Goal: Transaction & Acquisition: Purchase product/service

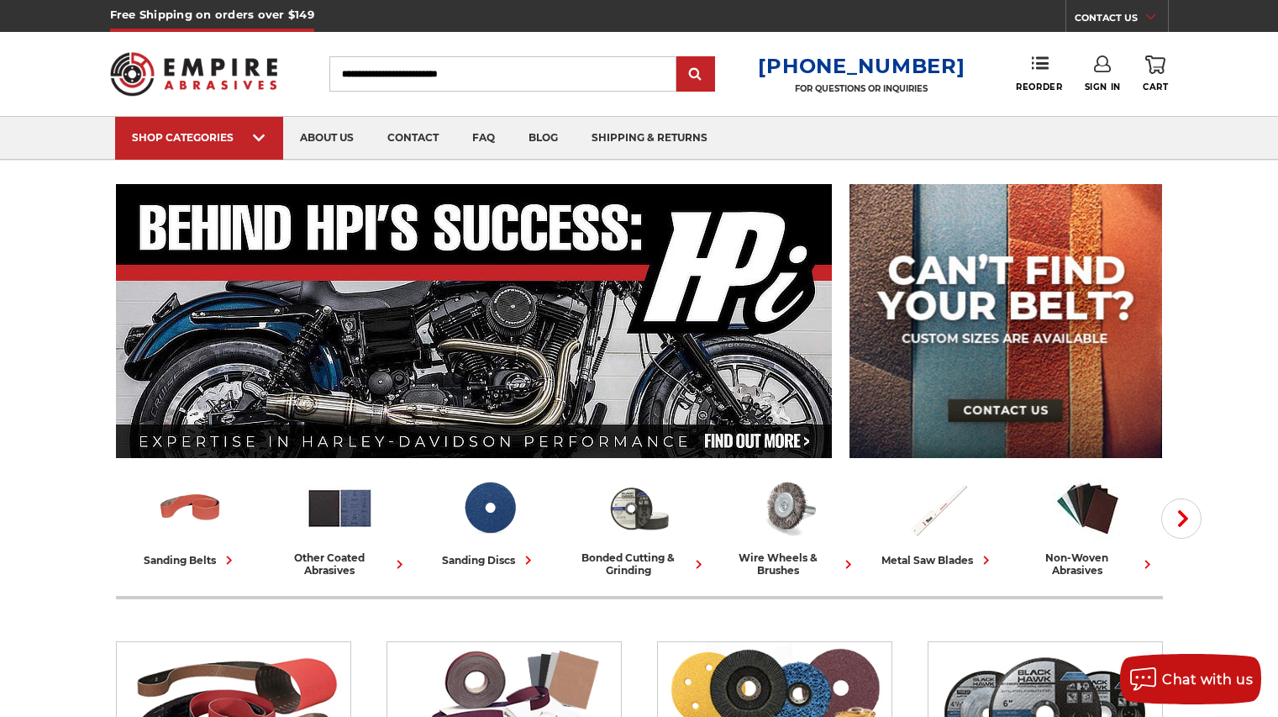
click at [1101, 72] on link "Sign In" at bounding box center [1103, 73] width 36 height 37
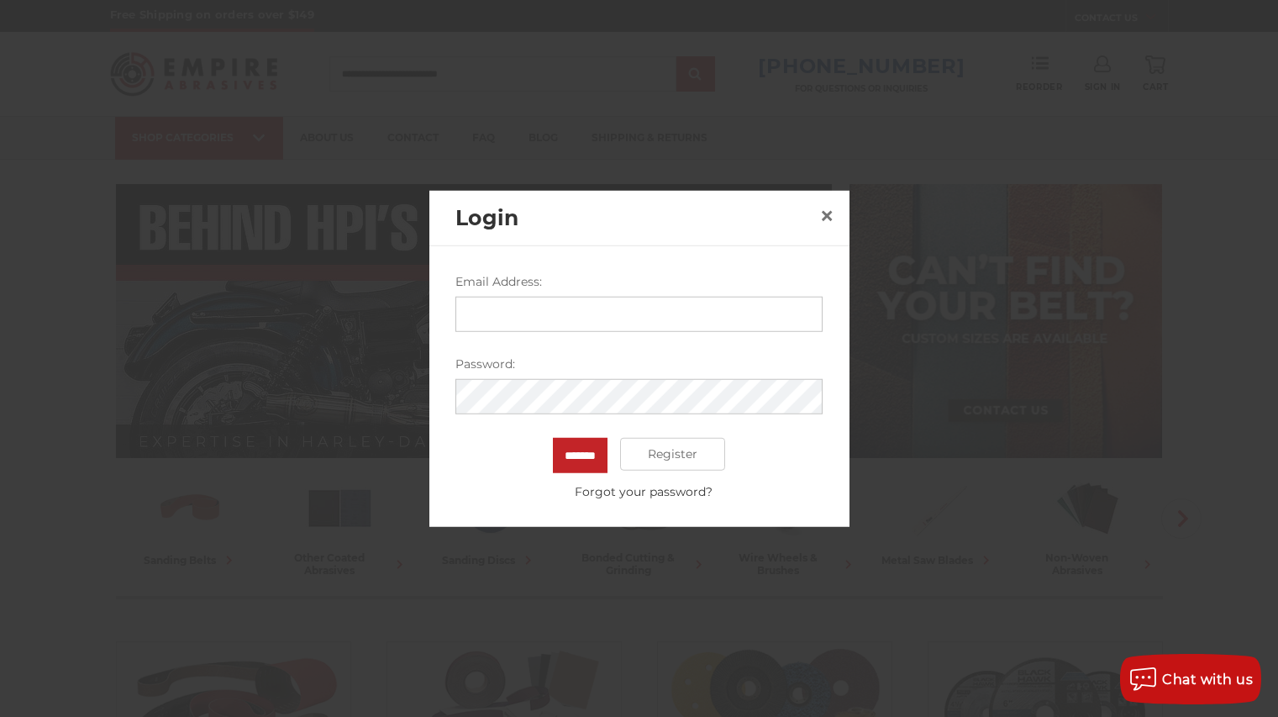
type input "**********"
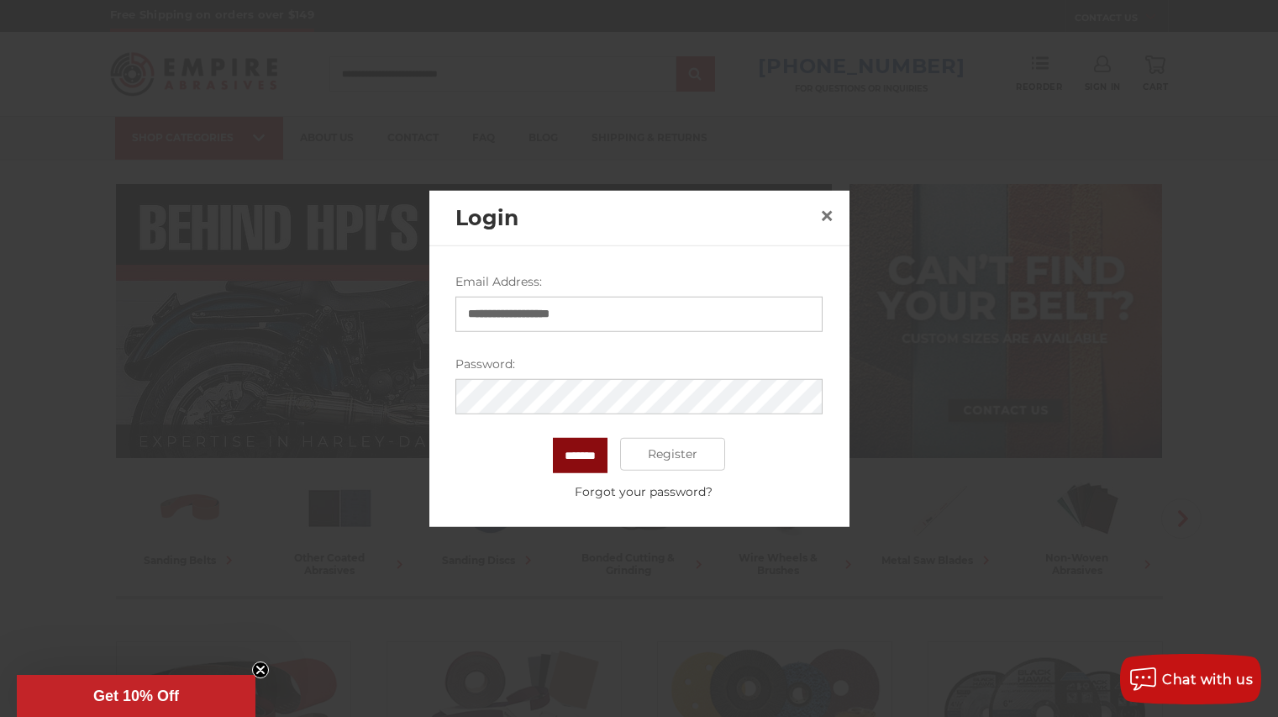
click at [583, 463] on input "*******" at bounding box center [580, 454] width 55 height 35
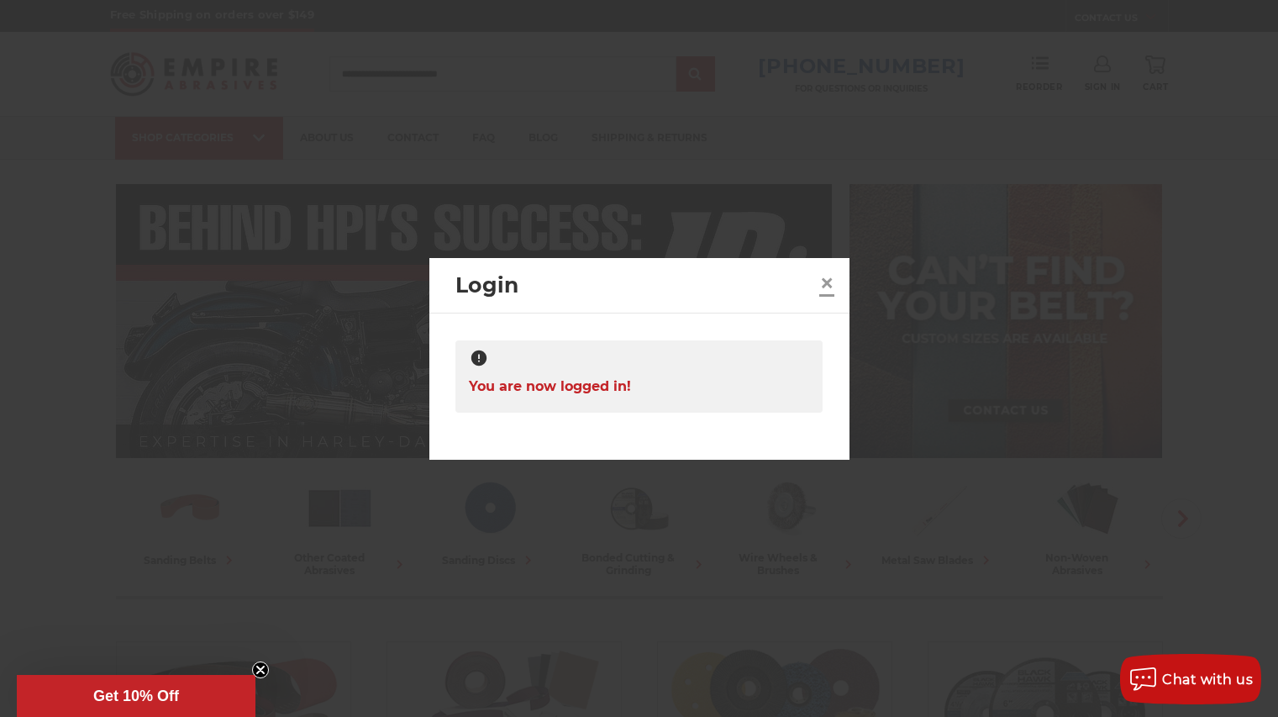
click at [823, 280] on span "×" at bounding box center [826, 282] width 15 height 33
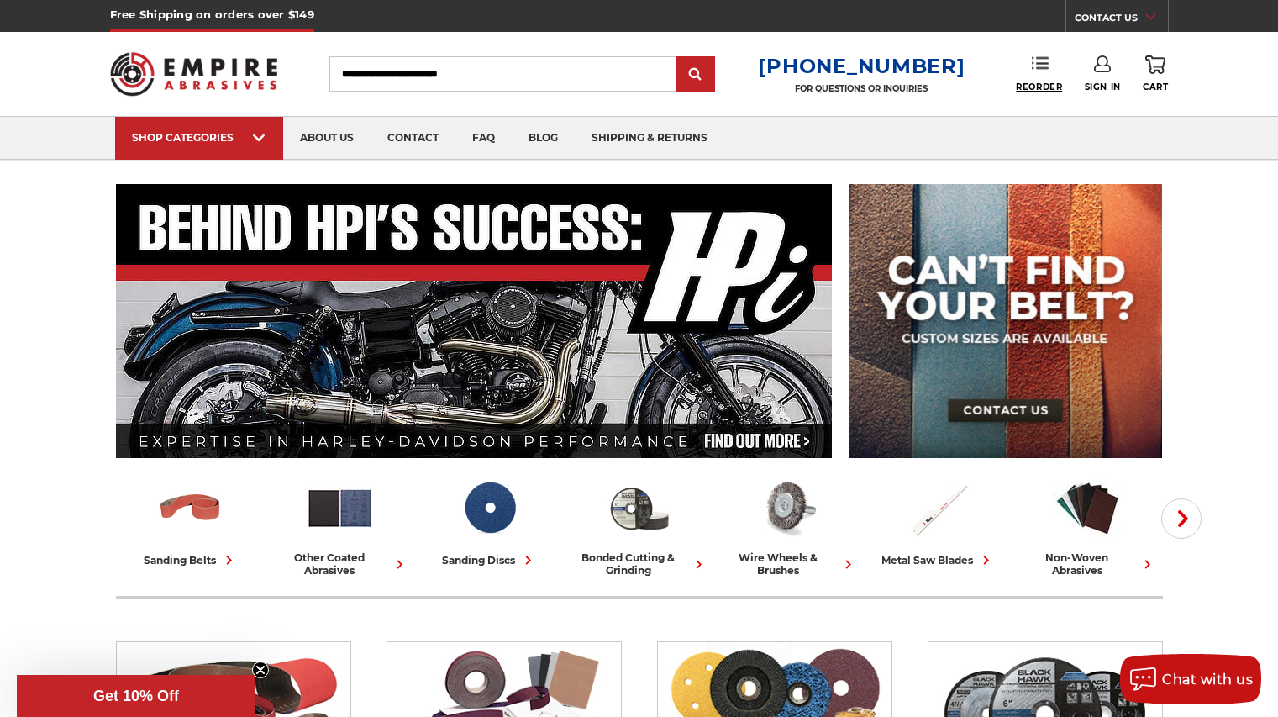
click at [1046, 82] on span "Reorder" at bounding box center [1039, 87] width 46 height 11
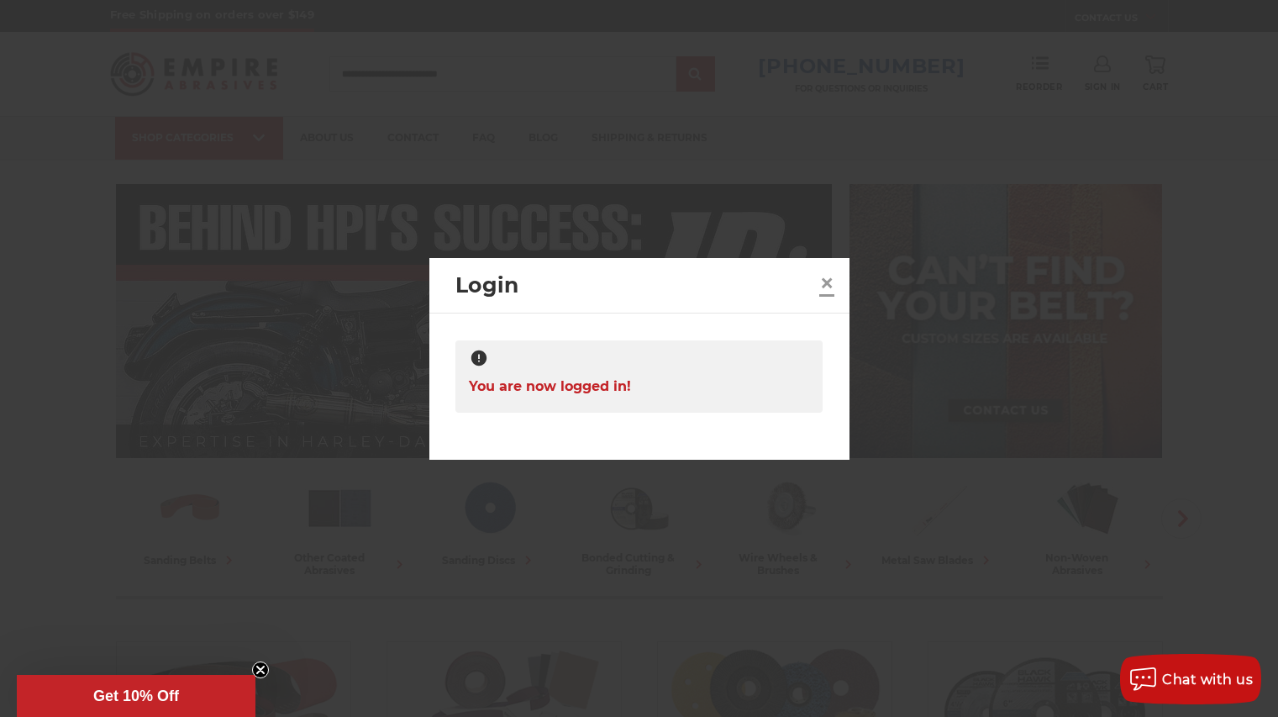
click at [821, 284] on span "×" at bounding box center [826, 282] width 15 height 33
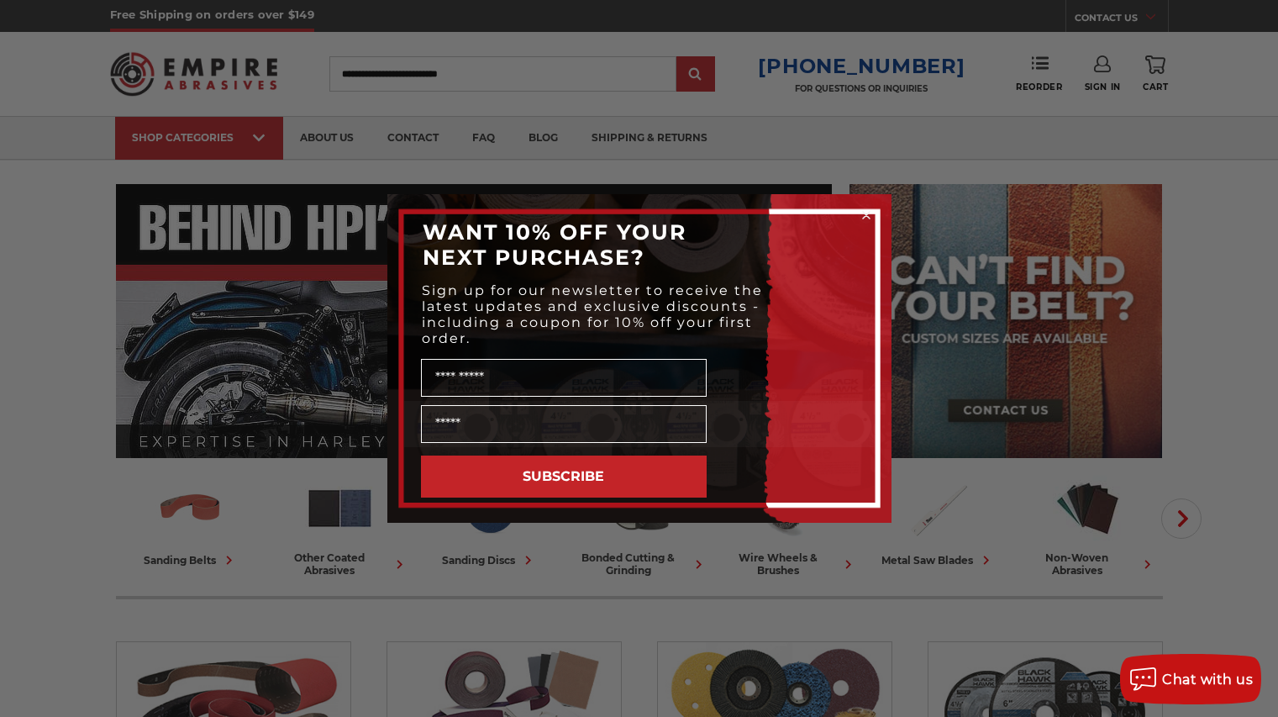
click at [866, 215] on icon "Close dialog" at bounding box center [866, 215] width 7 height 7
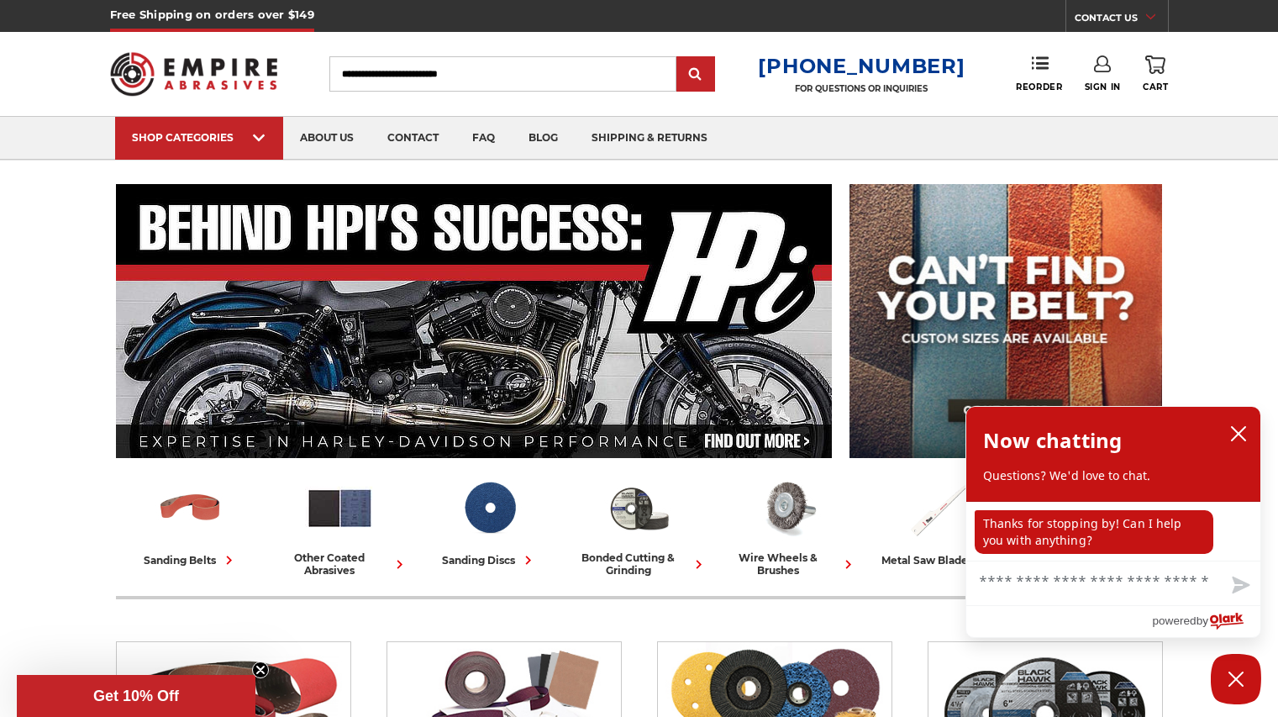
click at [1107, 67] on icon at bounding box center [1102, 63] width 17 height 17
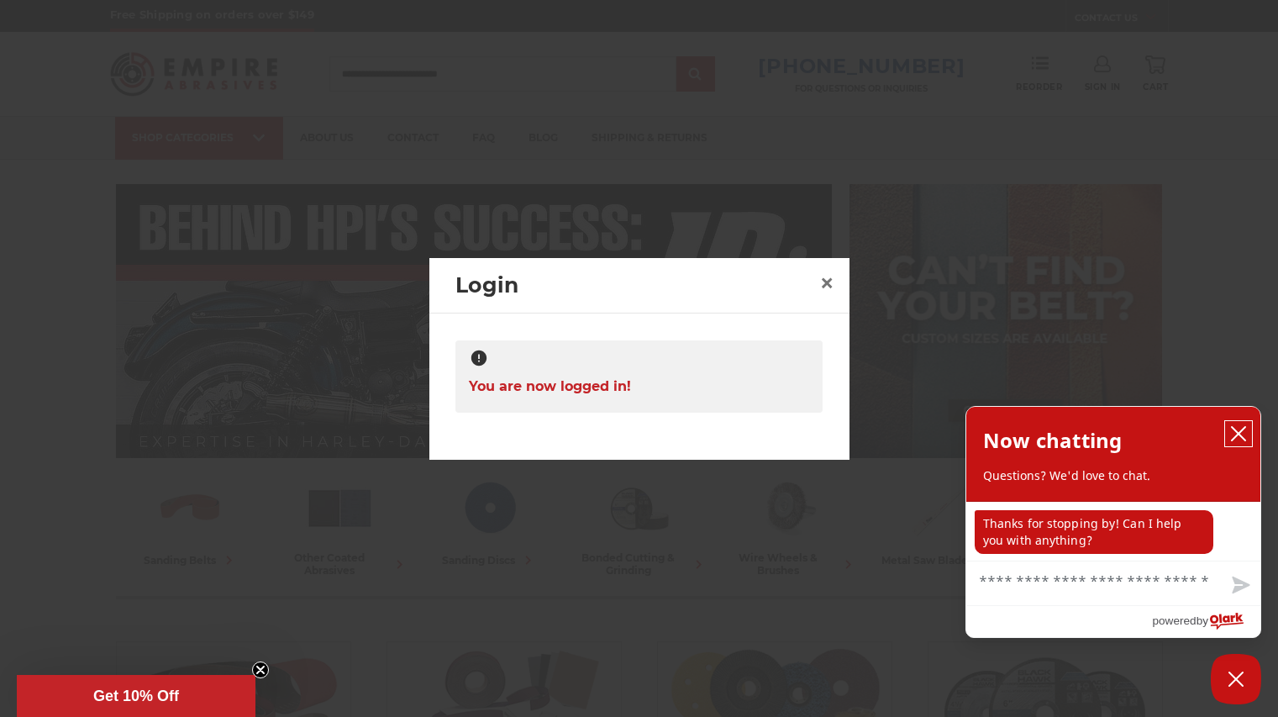
click at [1242, 436] on icon "close chatbox" at bounding box center [1238, 433] width 17 height 17
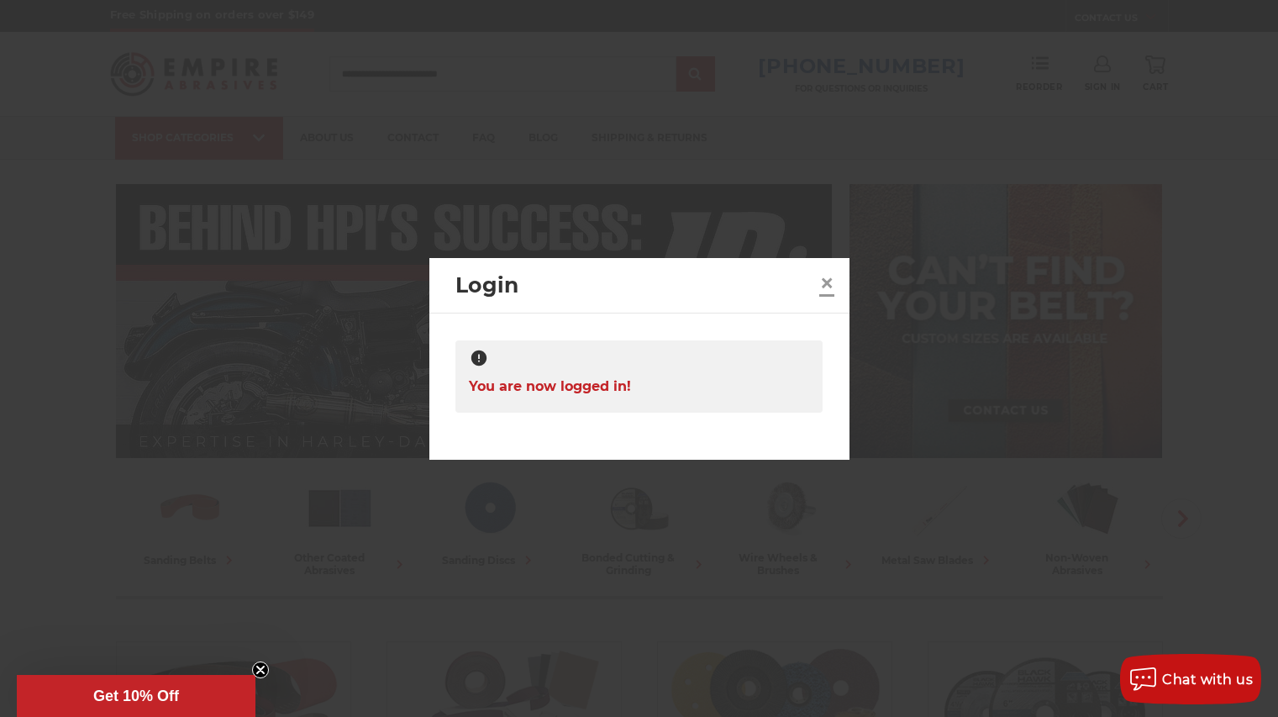
click at [827, 284] on span "×" at bounding box center [826, 282] width 15 height 33
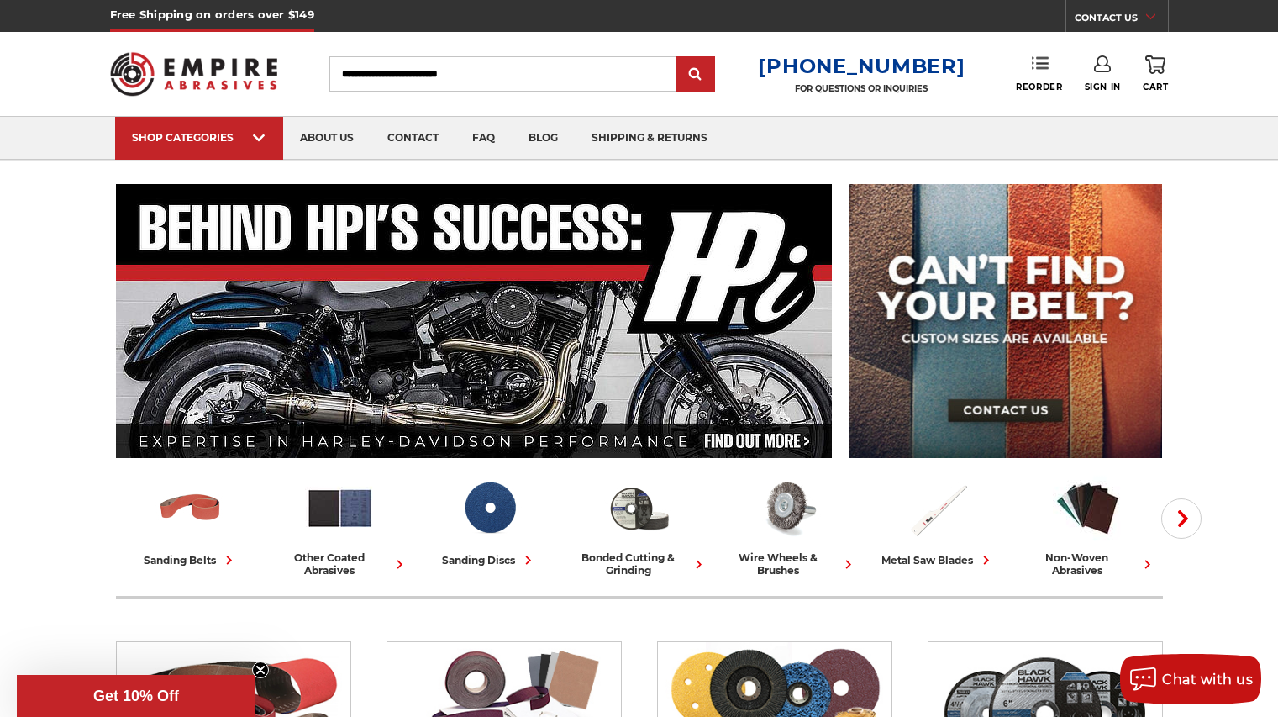
click at [1052, 68] on link "Reorder" at bounding box center [1039, 73] width 46 height 36
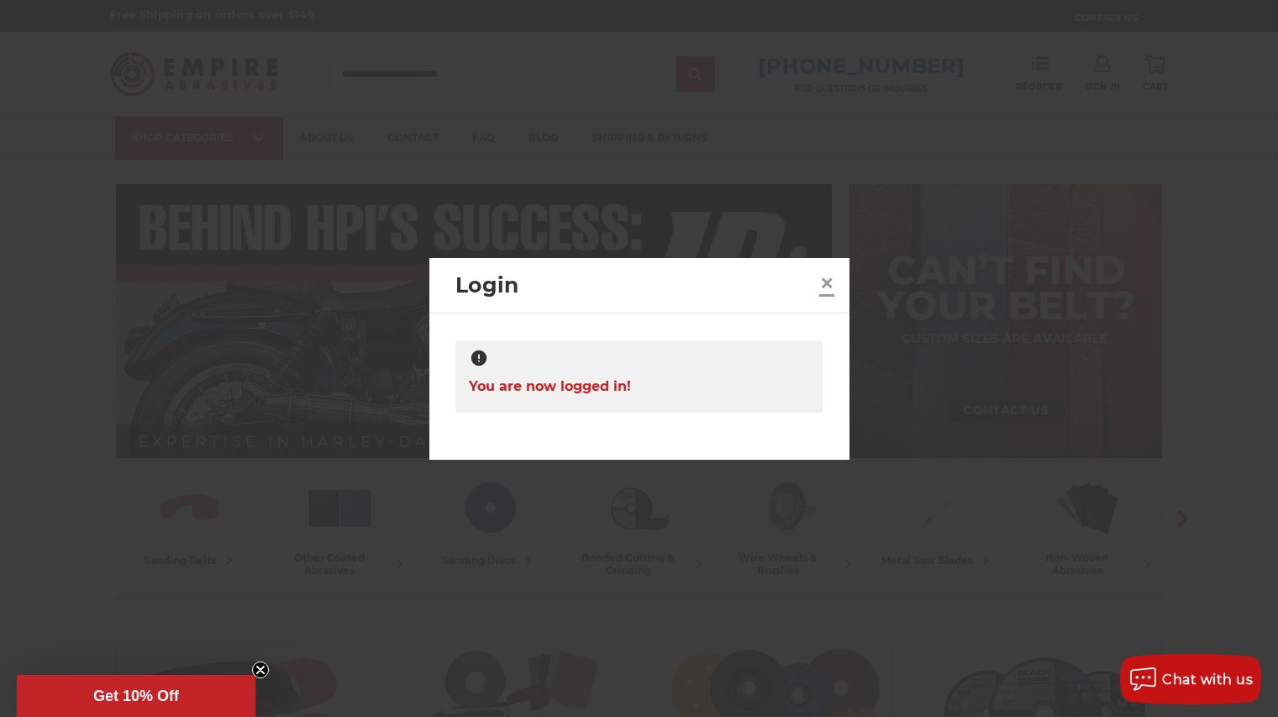
click at [831, 281] on span "×" at bounding box center [826, 282] width 15 height 33
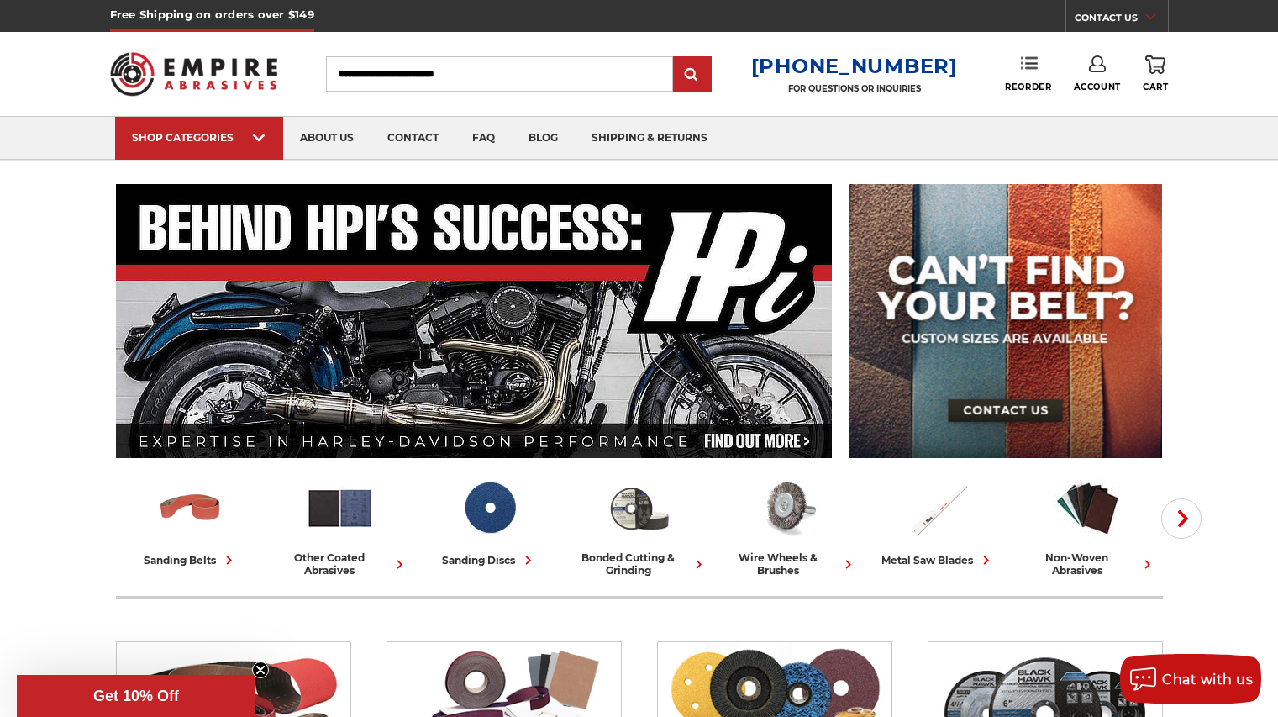
click at [1028, 63] on use at bounding box center [1029, 63] width 17 height 12
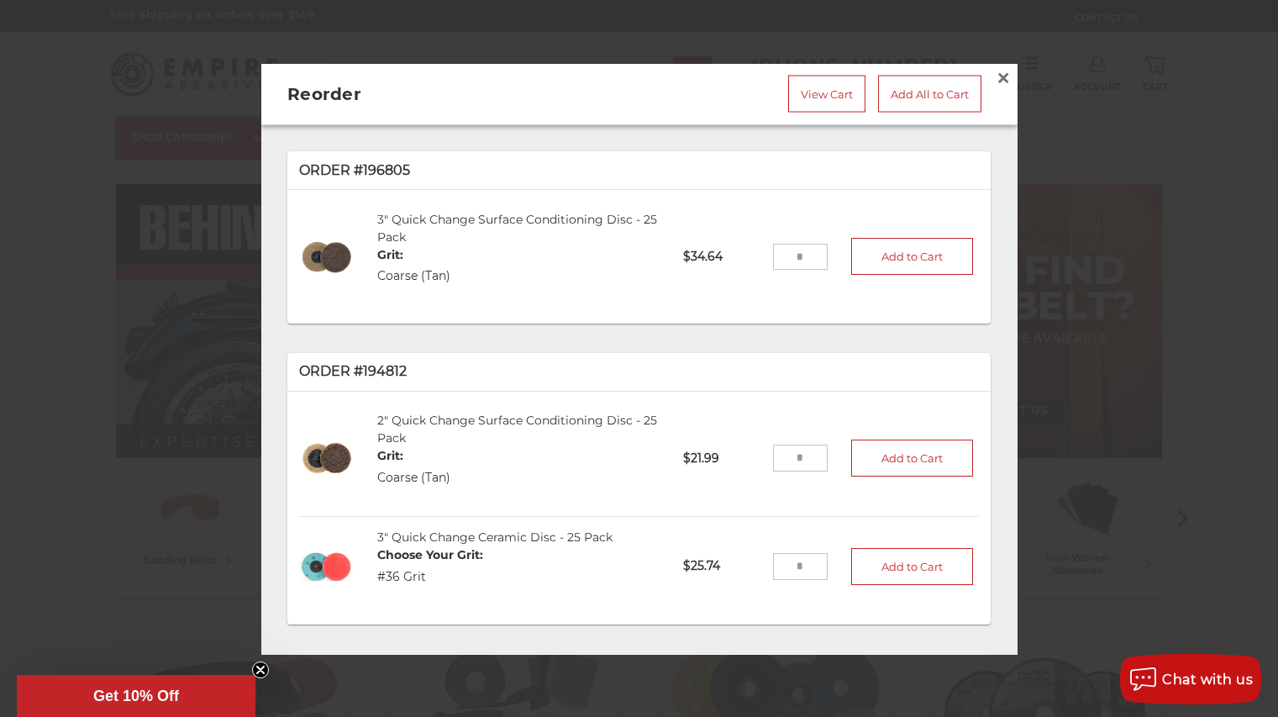
drag, startPoint x: 812, startPoint y: 566, endPoint x: 744, endPoint y: 563, distance: 68.1
click at [744, 563] on li "3" Quick Change Ceramic Disc - 25 Pack Choose Your Grit: #36 Grit QC3036-25 $25…" at bounding box center [639, 566] width 680 height 98
type input "*"
click at [819, 96] on link "View Cart" at bounding box center [826, 93] width 77 height 37
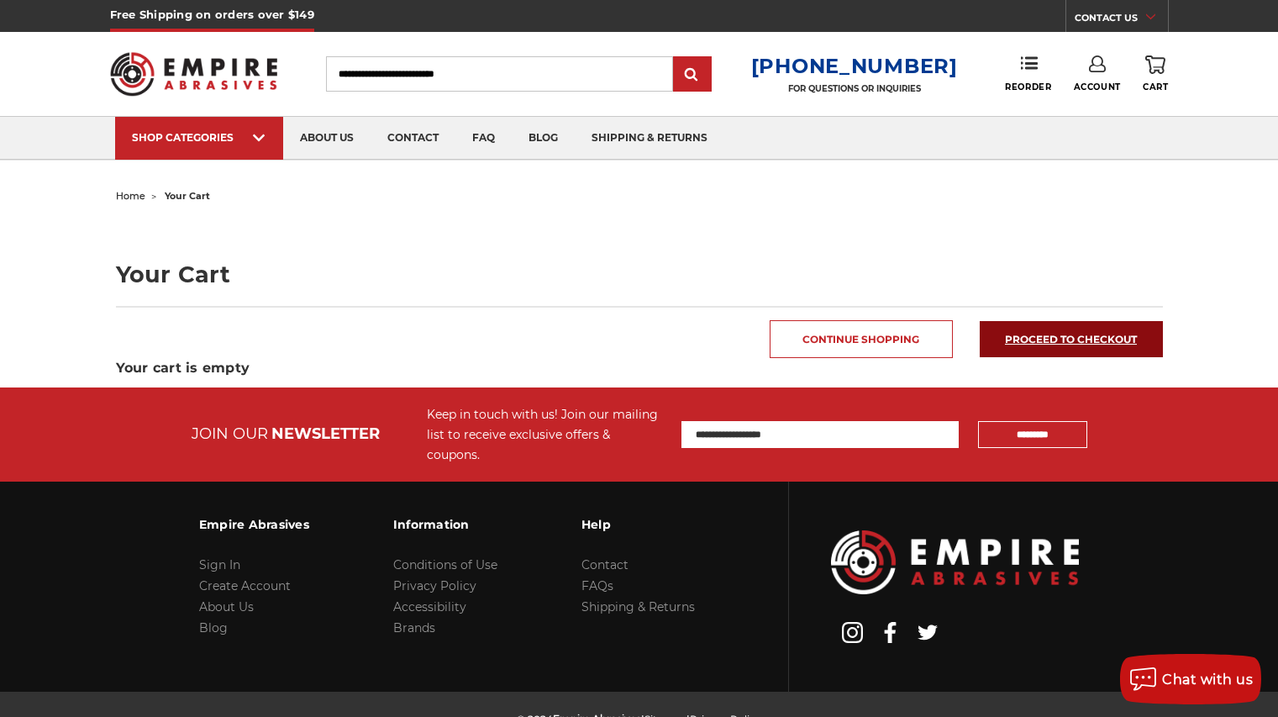
click at [1100, 339] on link "Proceed to checkout" at bounding box center [1071, 339] width 183 height 36
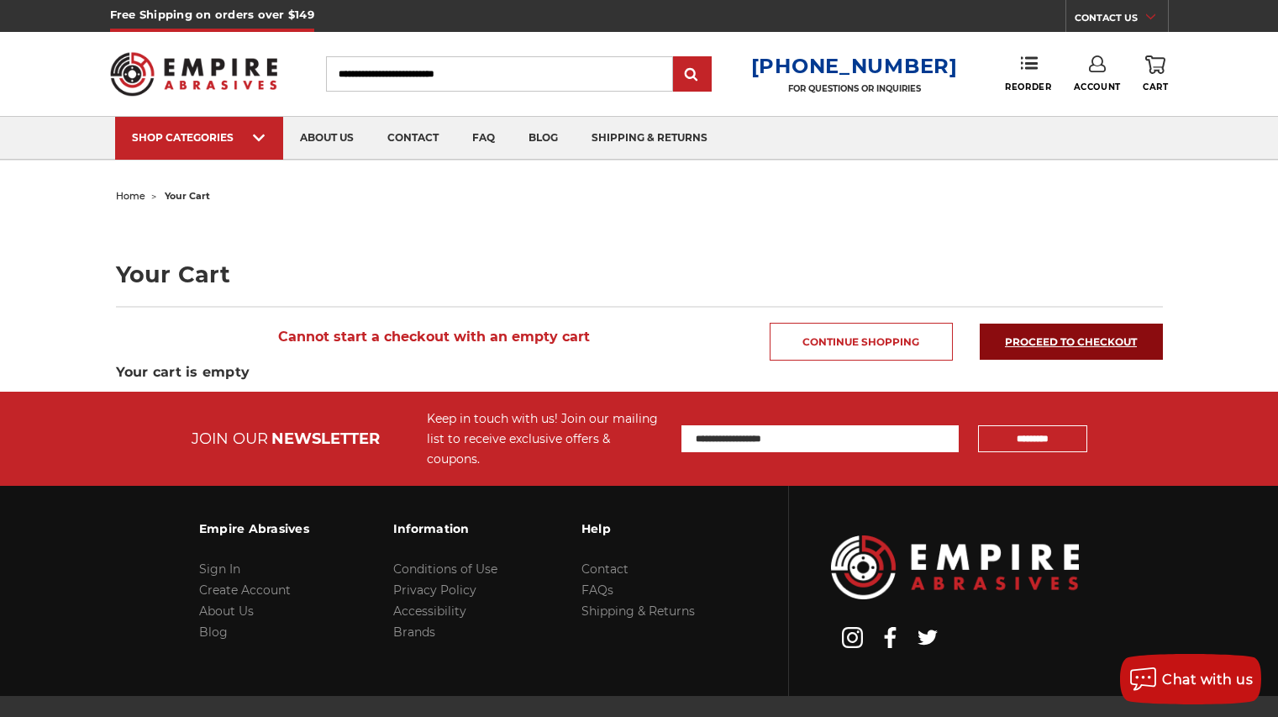
click at [1039, 340] on link "Proceed to checkout" at bounding box center [1071, 341] width 183 height 36
click at [1159, 83] on span "Cart" at bounding box center [1155, 87] width 25 height 11
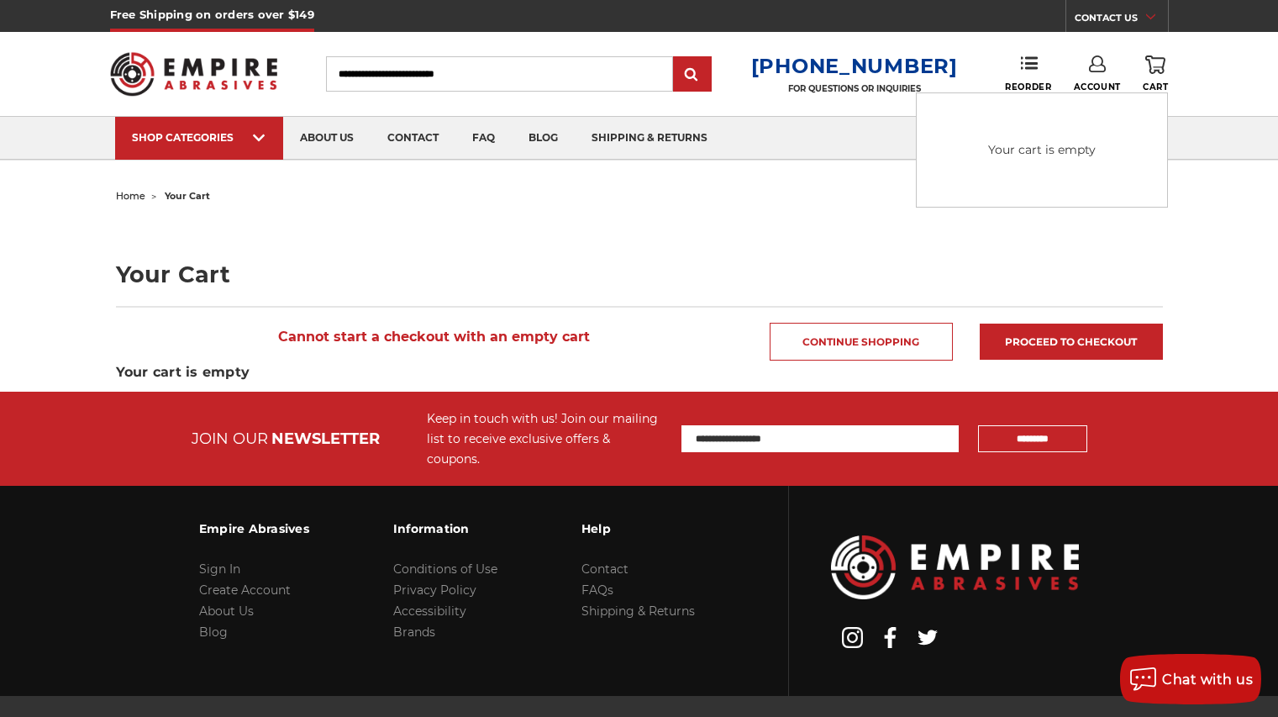
drag, startPoint x: 726, startPoint y: 211, endPoint x: 650, endPoint y: 365, distance: 171.7
click at [726, 211] on main "home your cart Your Cart Cannot start a checkout with an empty cart Continue Sh…" at bounding box center [639, 288] width 1065 height 208
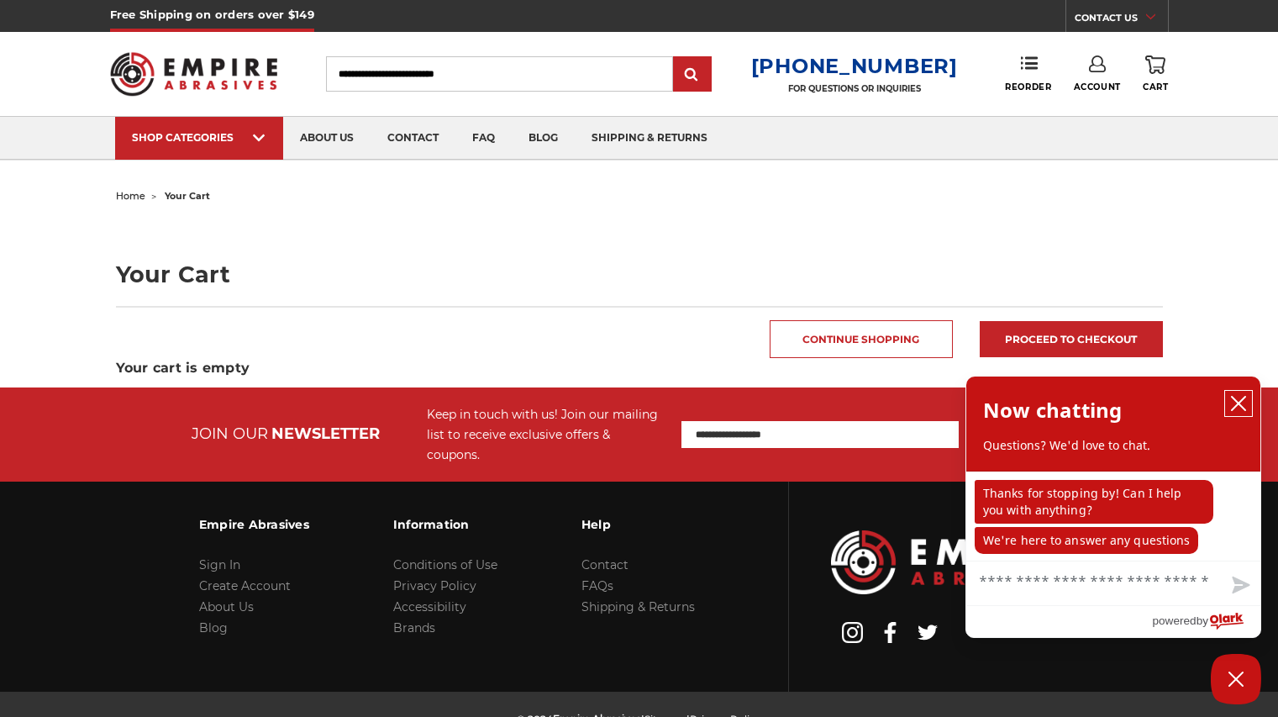
click at [1239, 398] on icon "close chatbox" at bounding box center [1238, 403] width 17 height 17
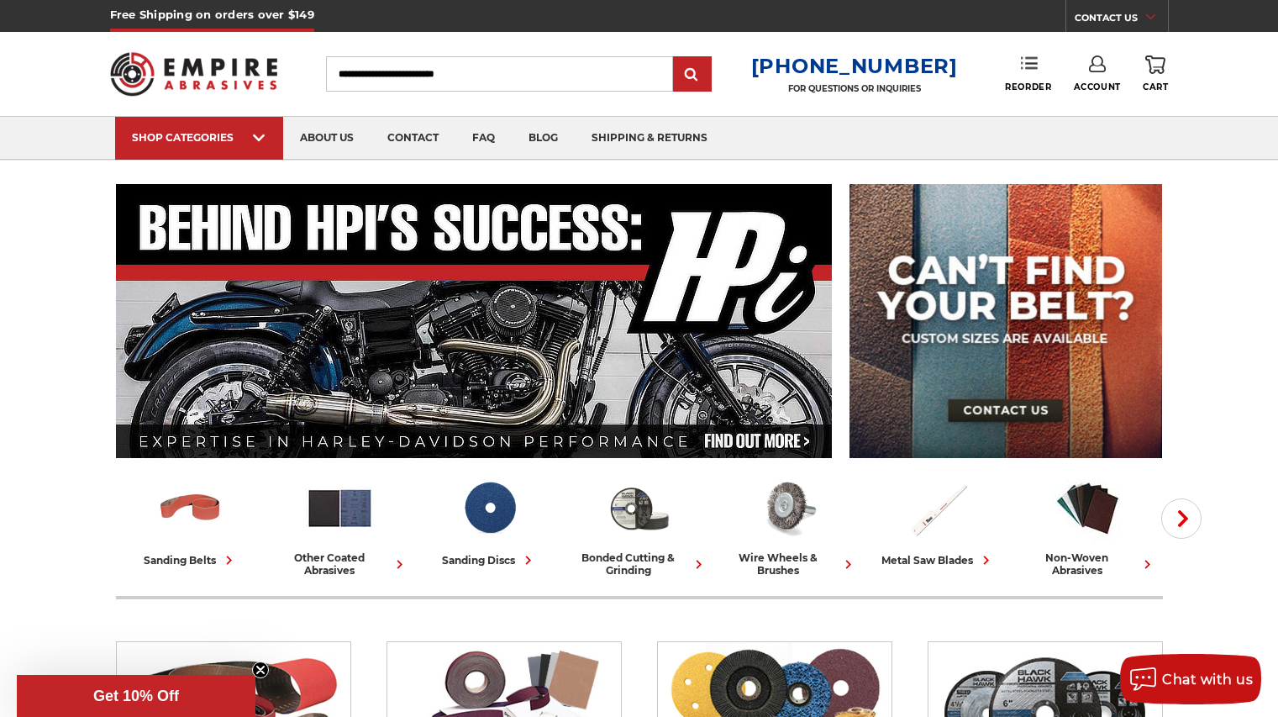
click at [1036, 64] on use at bounding box center [1029, 63] width 17 height 12
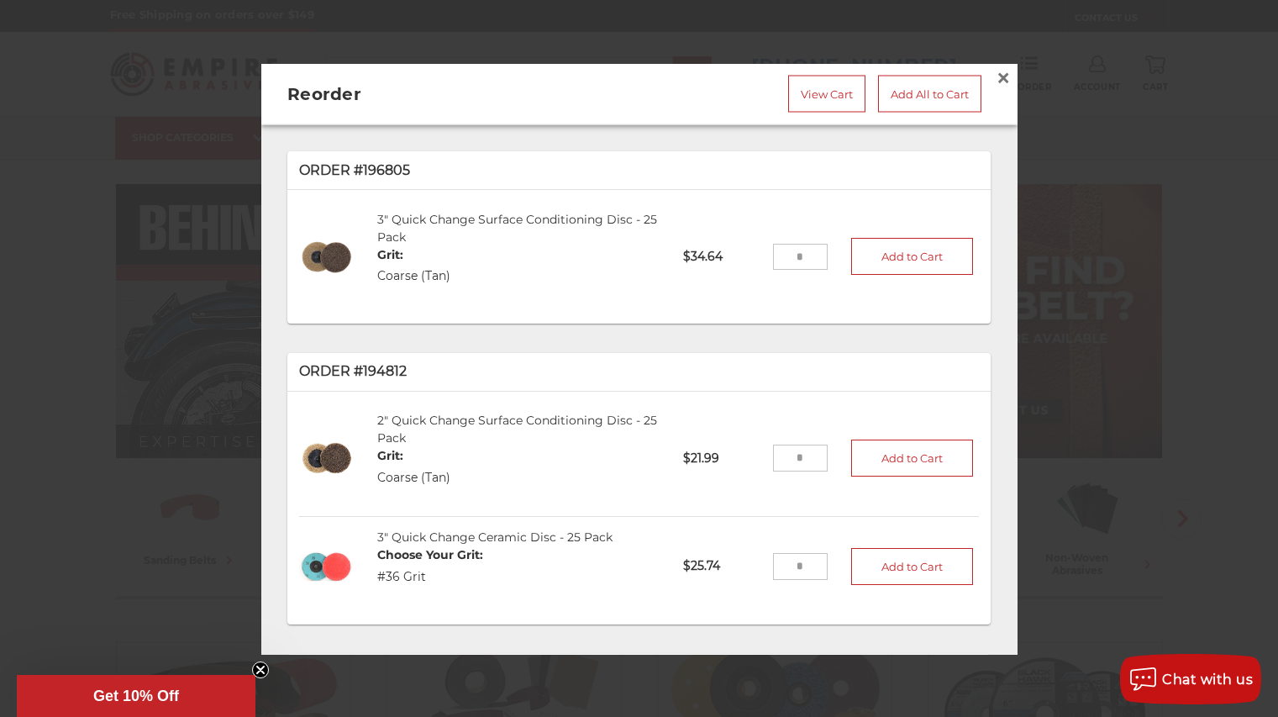
click at [798, 564] on input "tel" at bounding box center [800, 565] width 55 height 27
type input "*"
click at [912, 573] on button "Add to Cart" at bounding box center [912, 565] width 123 height 37
click at [1003, 76] on span "×" at bounding box center [1003, 76] width 15 height 33
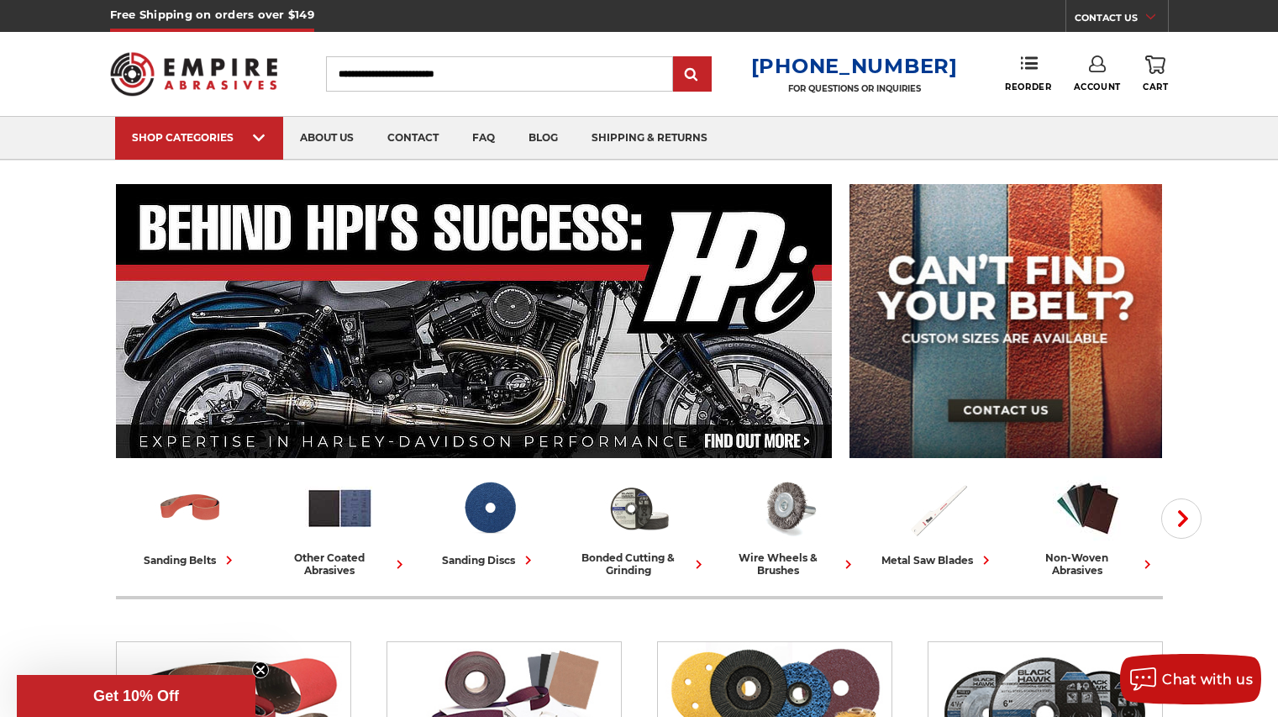
click at [1160, 63] on icon at bounding box center [1155, 64] width 20 height 18
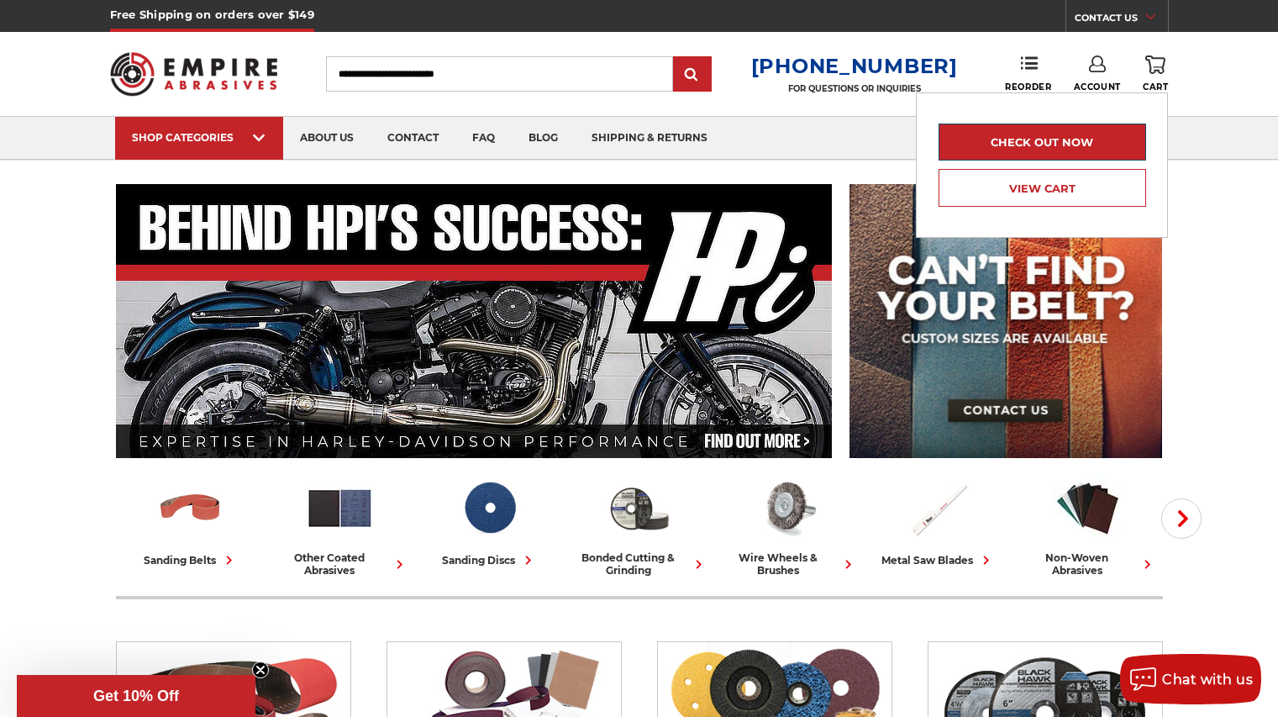
click at [1061, 141] on link "Check out now" at bounding box center [1042, 142] width 207 height 37
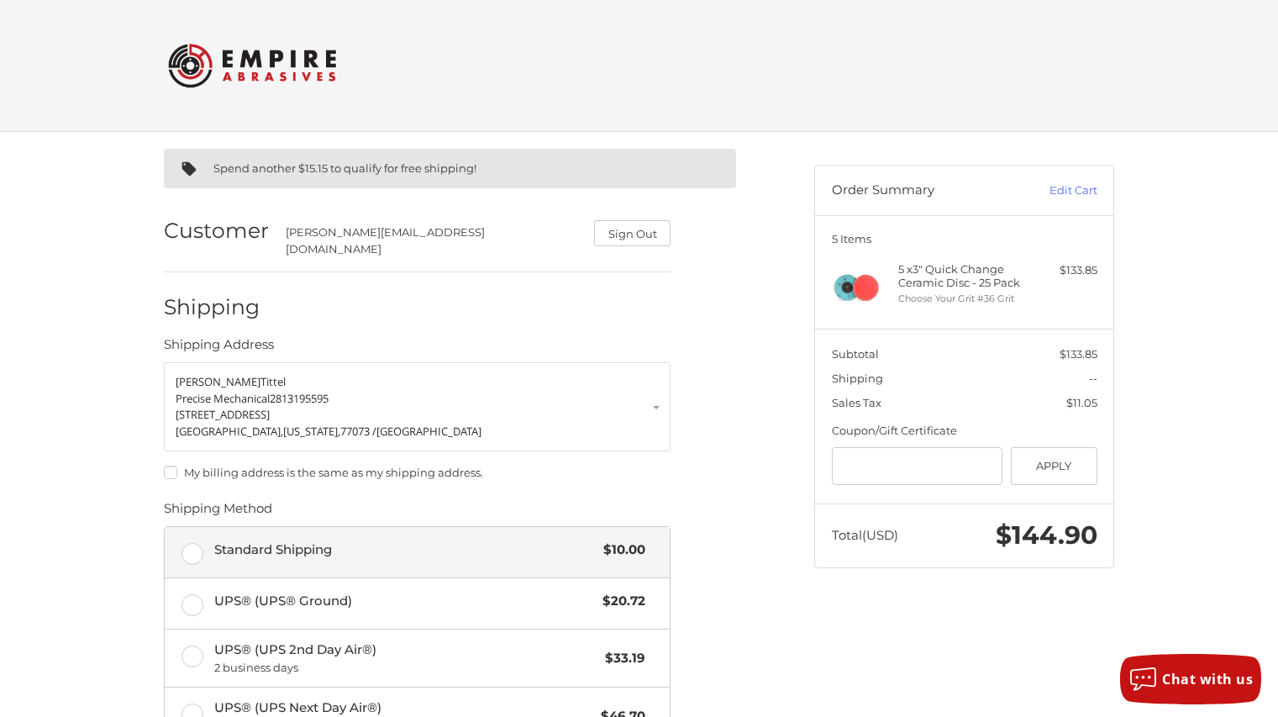
click at [199, 539] on label "Standard Shipping $10.00" at bounding box center [417, 552] width 505 height 50
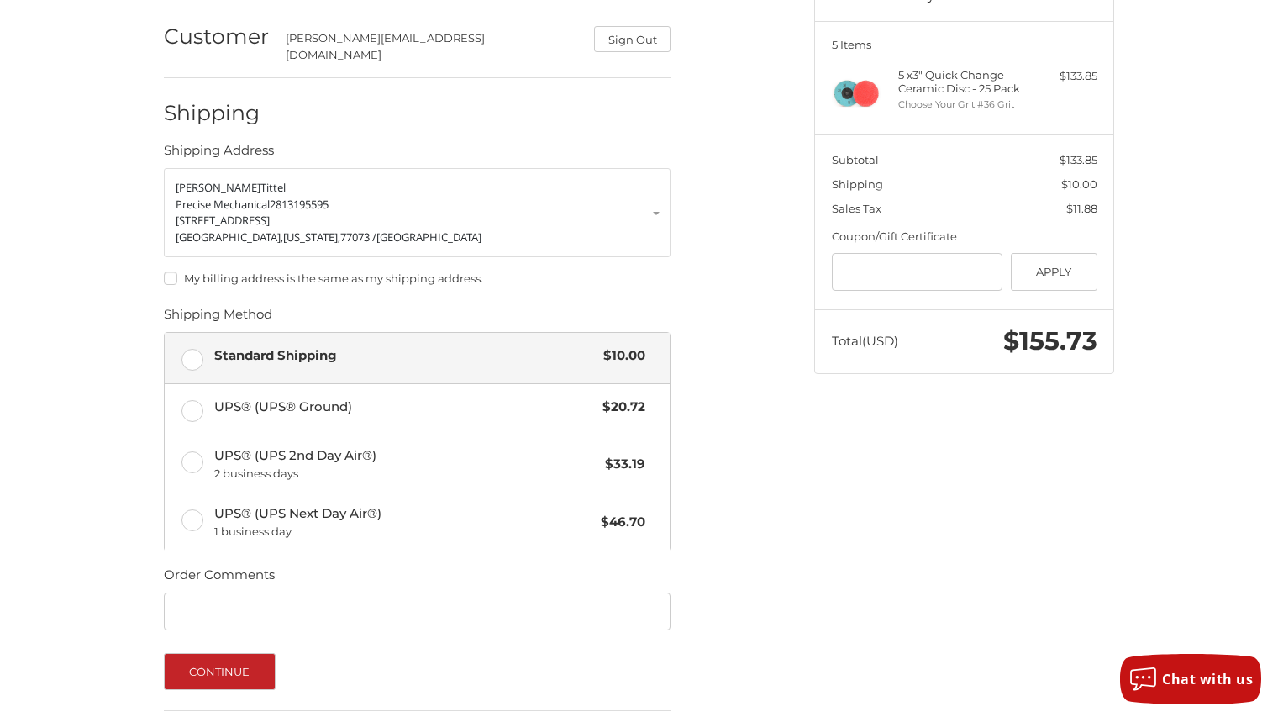
scroll to position [197, 0]
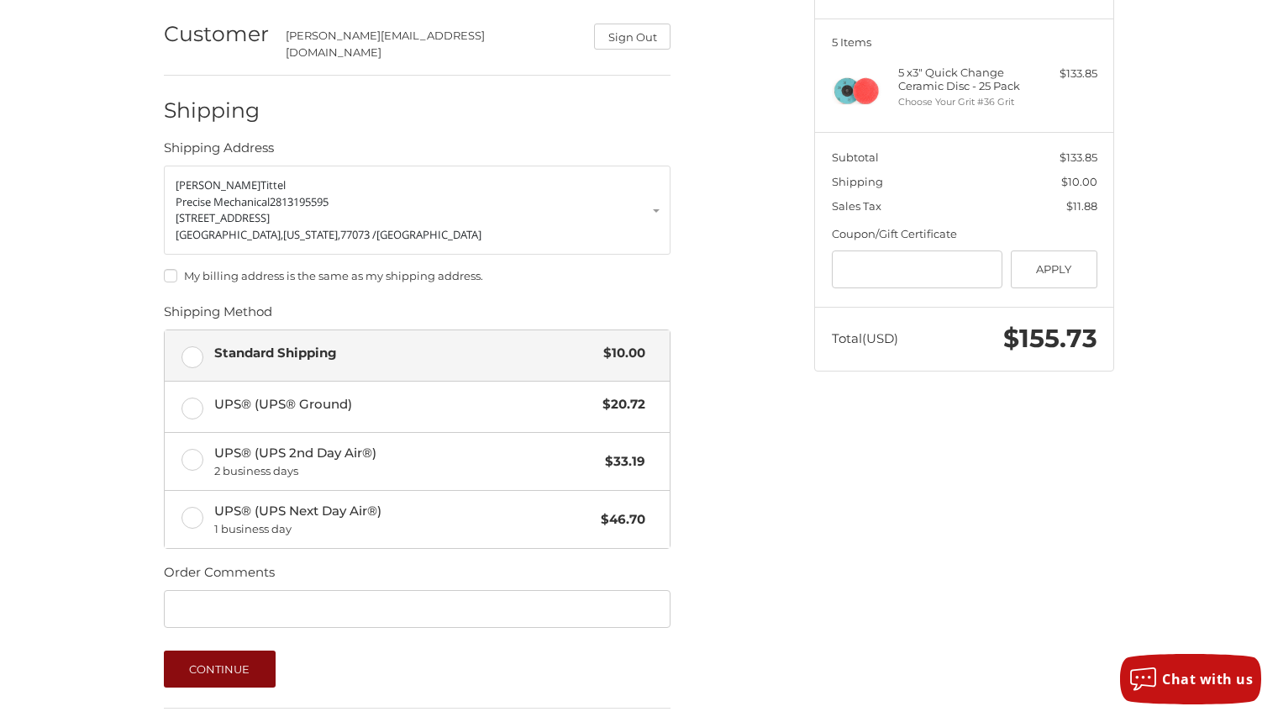
click at [243, 651] on button "Continue" at bounding box center [220, 668] width 112 height 37
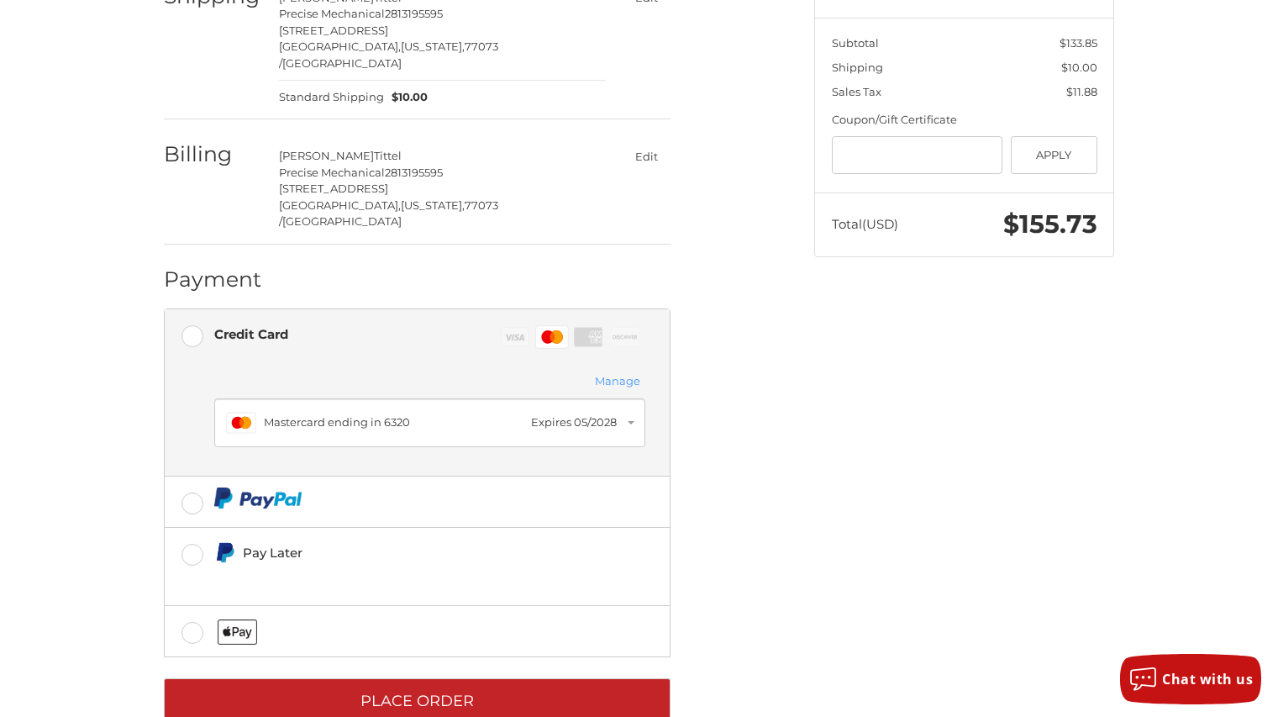
scroll to position [310, 0]
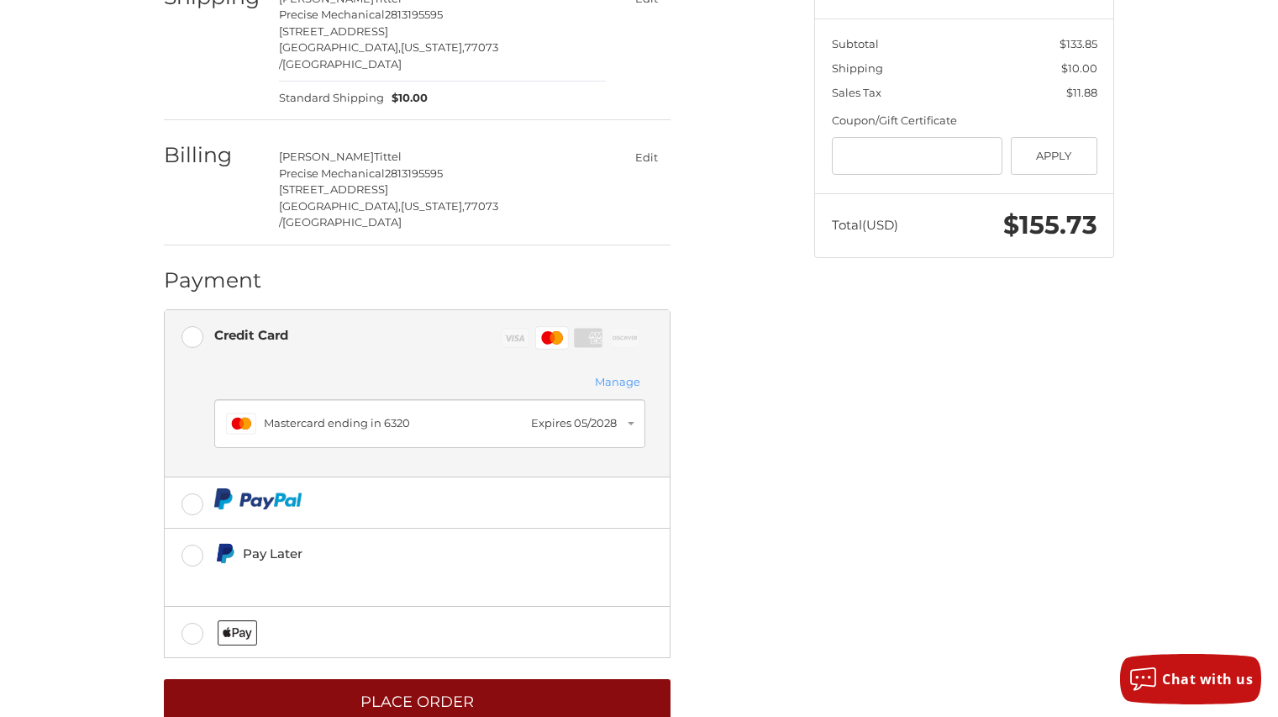
click at [459, 679] on button "Place Order" at bounding box center [417, 702] width 507 height 46
